Goal: Transaction & Acquisition: Purchase product/service

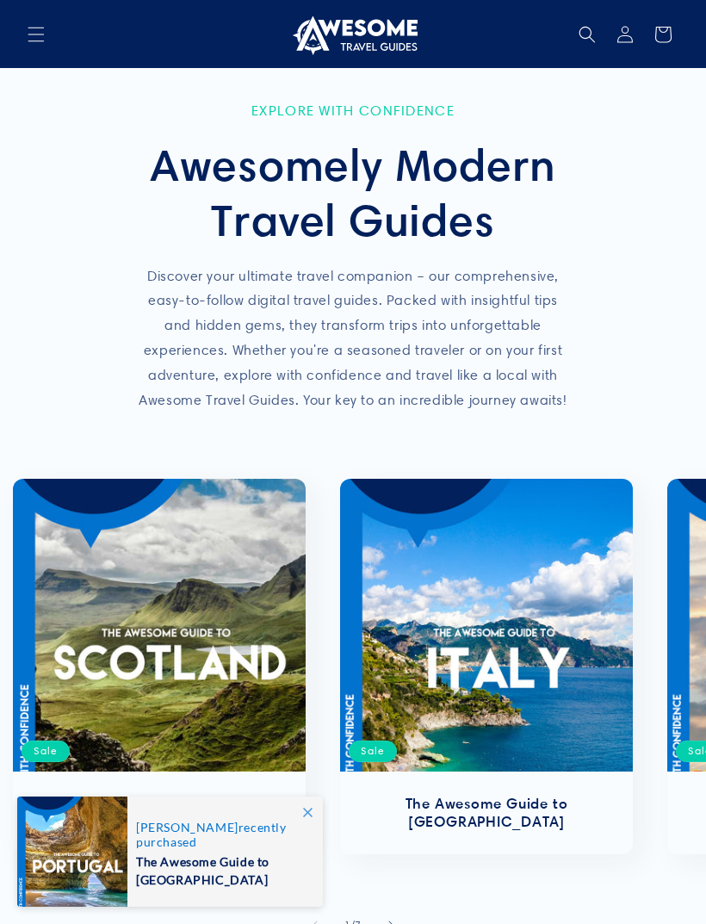
click at [47, 42] on span "Menu" at bounding box center [36, 35] width 38 height 38
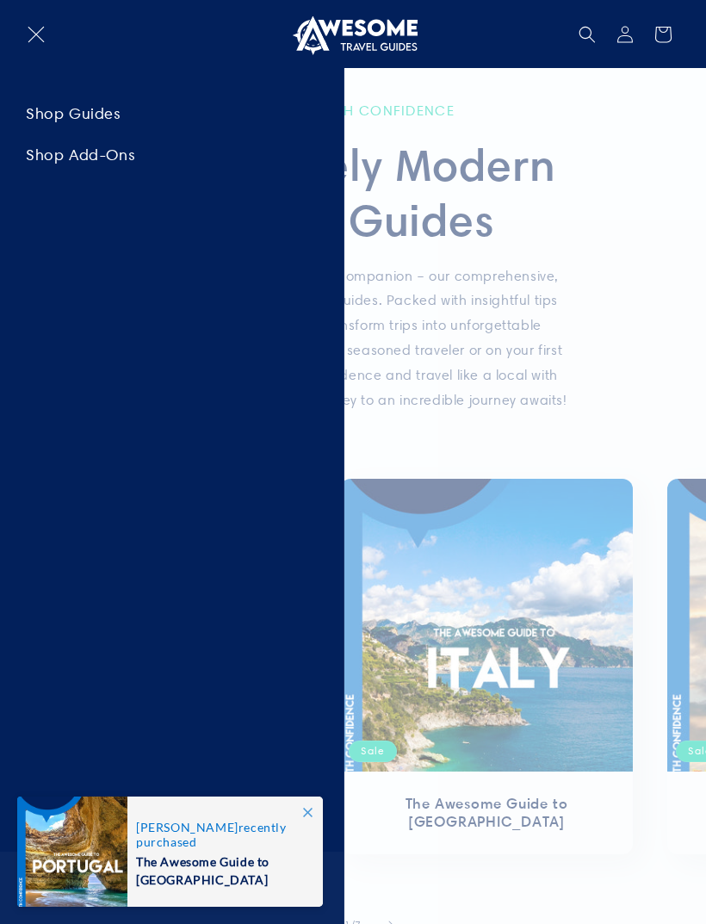
click at [30, 27] on icon "Menu" at bounding box center [36, 34] width 17 height 17
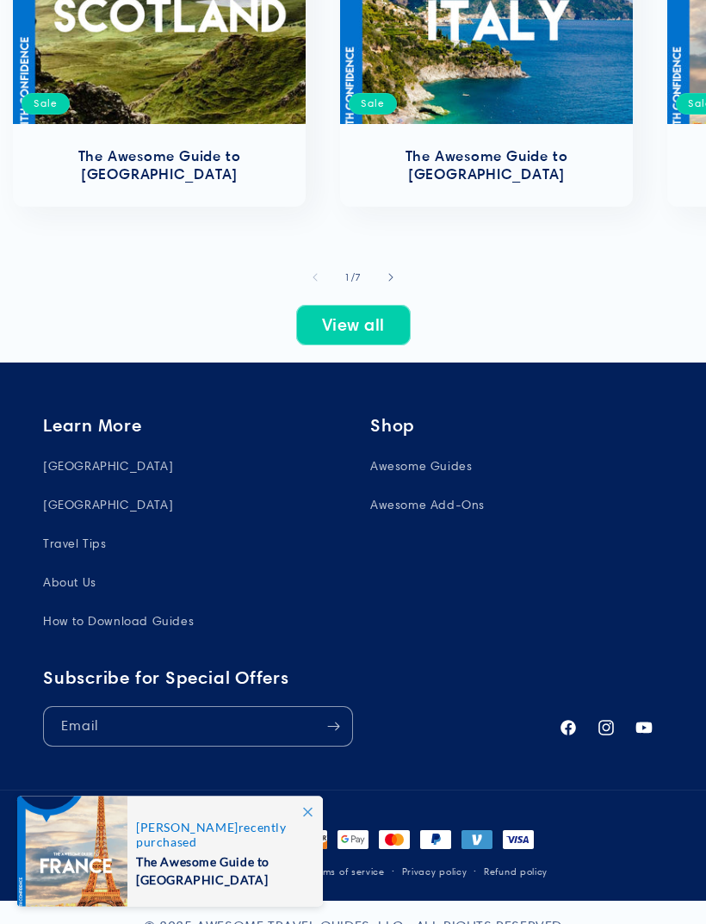
click at [125, 564] on li "About Us" at bounding box center [183, 583] width 280 height 39
click at [78, 563] on link "About Us" at bounding box center [69, 582] width 53 height 39
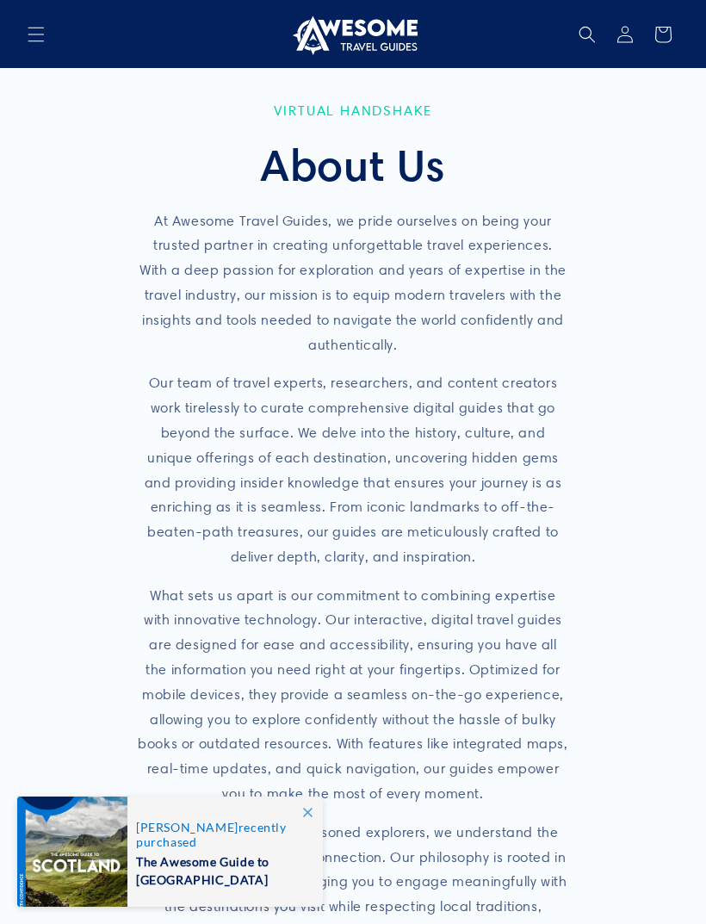
click at [43, 35] on icon "Menu" at bounding box center [36, 34] width 17 height 17
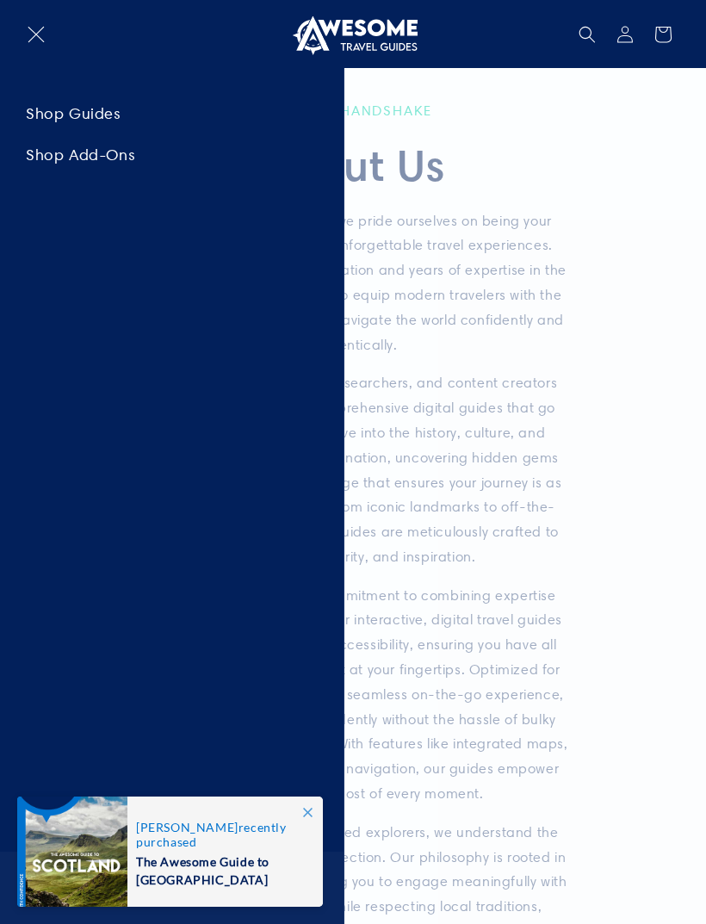
click at [96, 112] on link "Shop Guides" at bounding box center [172, 113] width 344 height 39
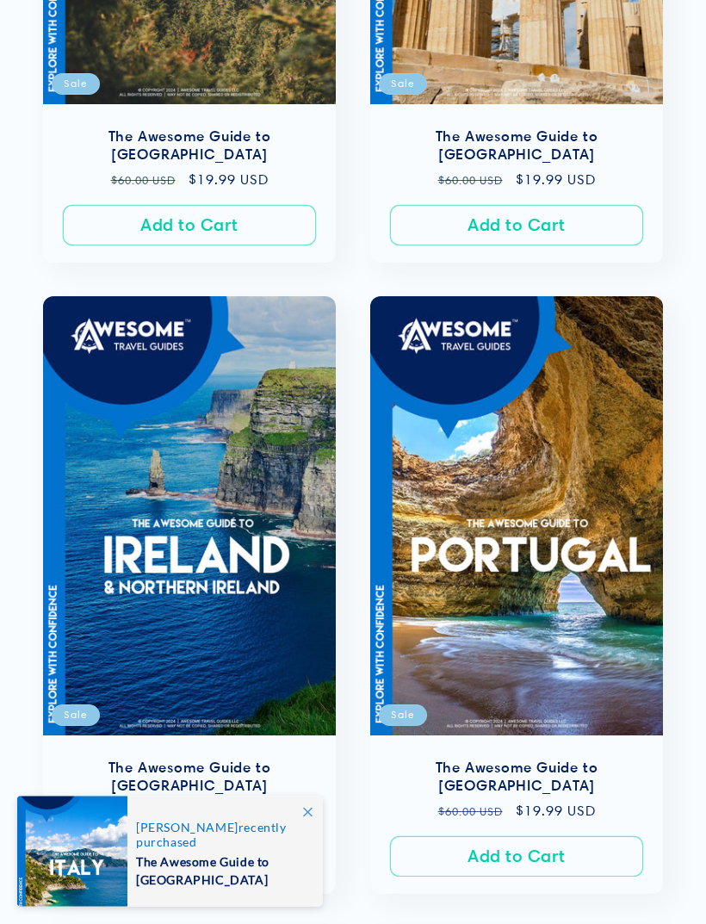
scroll to position [1998, 0]
click at [538, 759] on link "The Awesome Guide to [GEOGRAPHIC_DATA]" at bounding box center [517, 777] width 258 height 36
